Goal: Navigation & Orientation: Find specific page/section

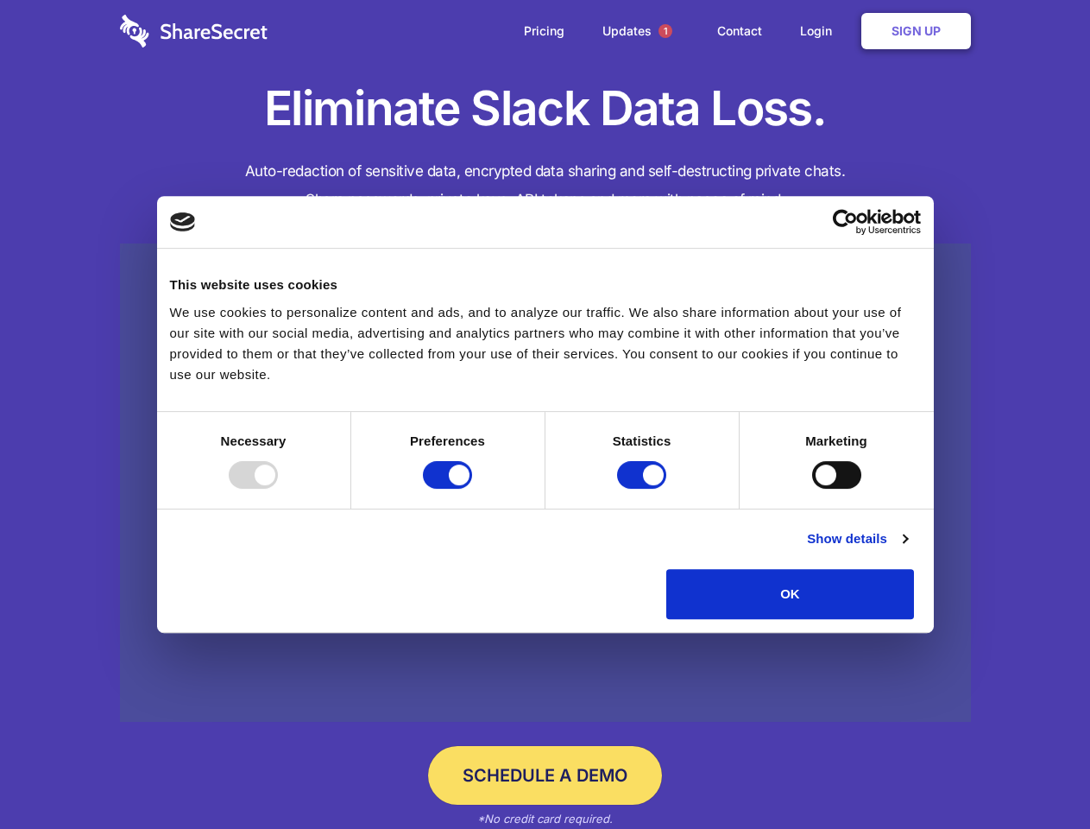
click at [278, 489] on div at bounding box center [253, 475] width 49 height 28
click at [472, 489] on input "Preferences" at bounding box center [447, 475] width 49 height 28
checkbox input "false"
click at [644, 489] on input "Statistics" at bounding box center [641, 475] width 49 height 28
checkbox input "false"
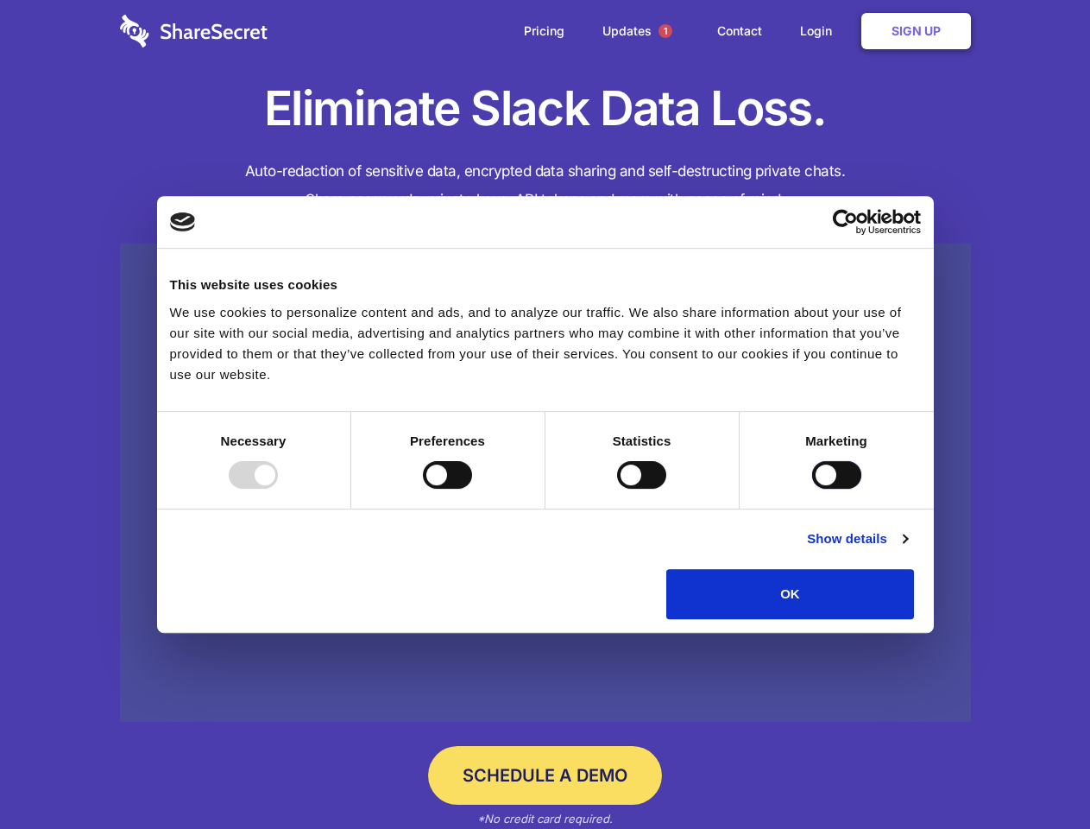
click at [812, 489] on input "Marketing" at bounding box center [836, 475] width 49 height 28
checkbox input "true"
click at [907, 549] on link "Show details" at bounding box center [857, 538] width 100 height 21
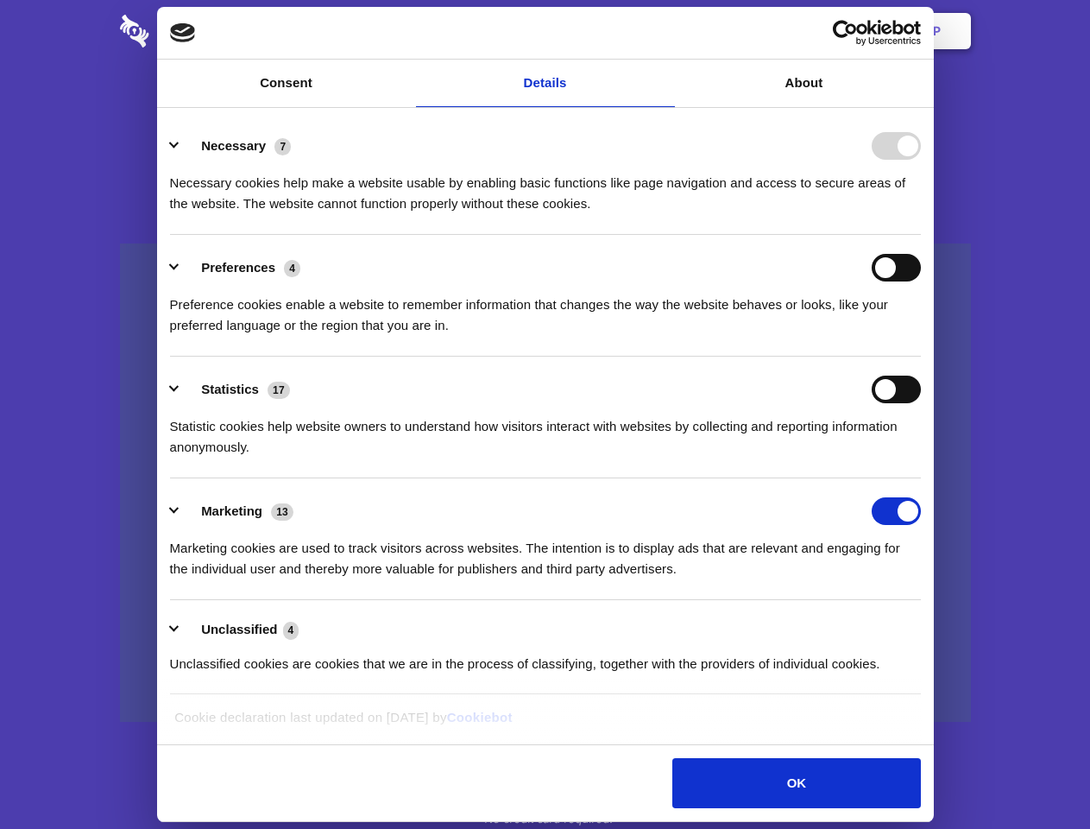
click at [921, 235] on li "Necessary 7 Necessary cookies help make a website usable by enabling basic func…" at bounding box center [545, 174] width 751 height 122
click at [665, 31] on span "1" at bounding box center [666, 31] width 14 height 14
